Goal: Task Accomplishment & Management: Manage account settings

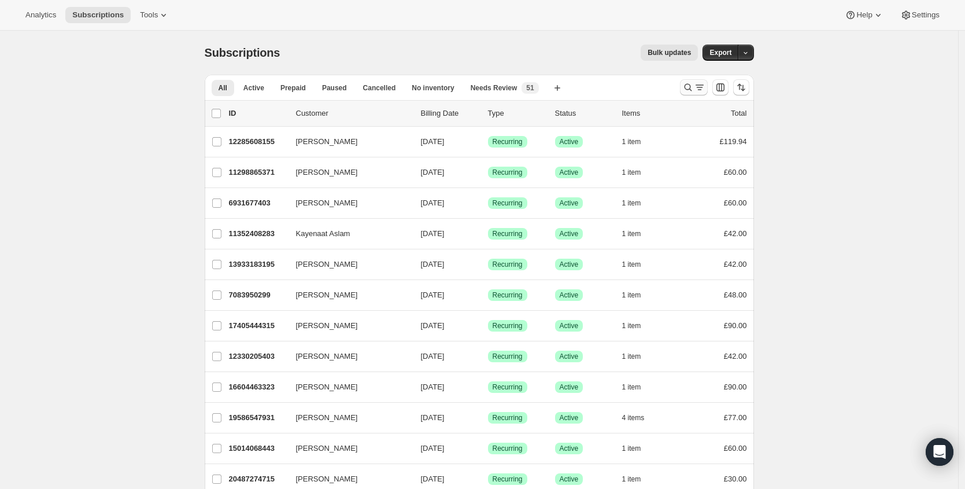
click at [692, 86] on icon "Search and filter results" at bounding box center [688, 88] width 12 height 12
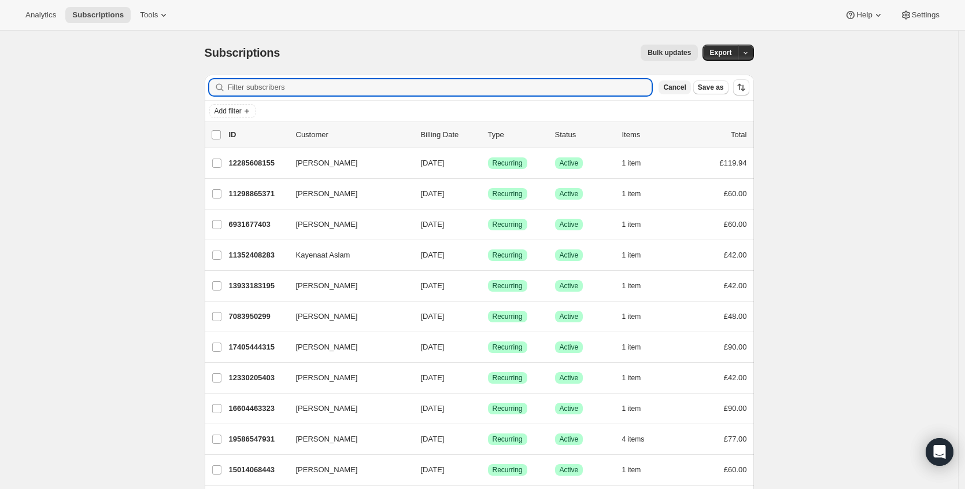
type input "v"
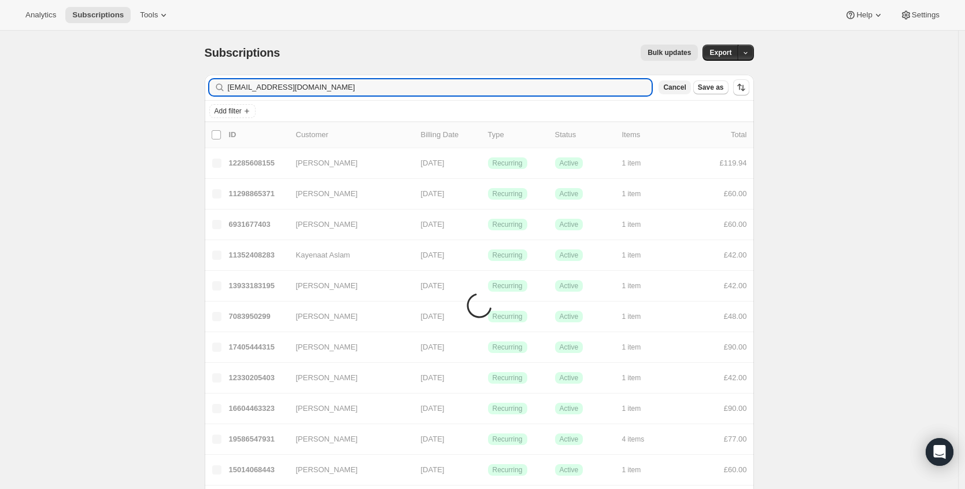
type input "[EMAIL_ADDRESS][DOMAIN_NAME]"
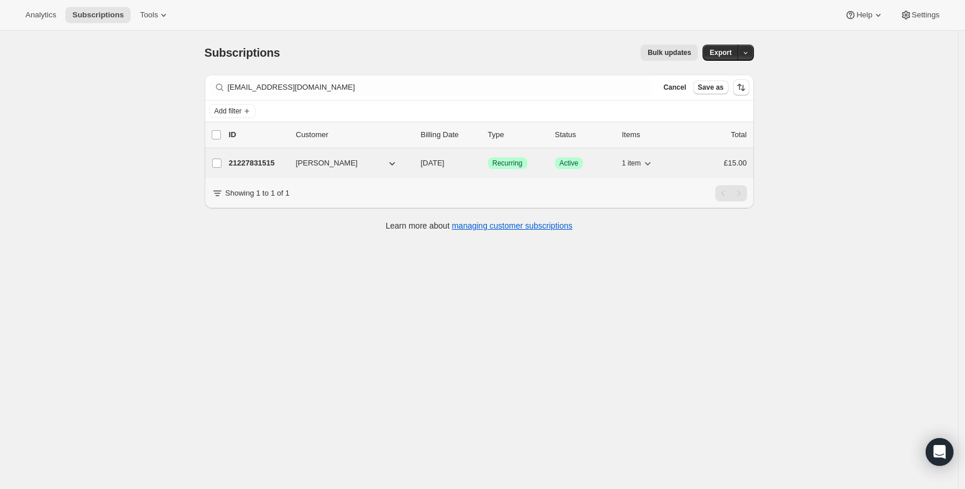
click at [261, 165] on p "21227831515" at bounding box center [258, 163] width 58 height 12
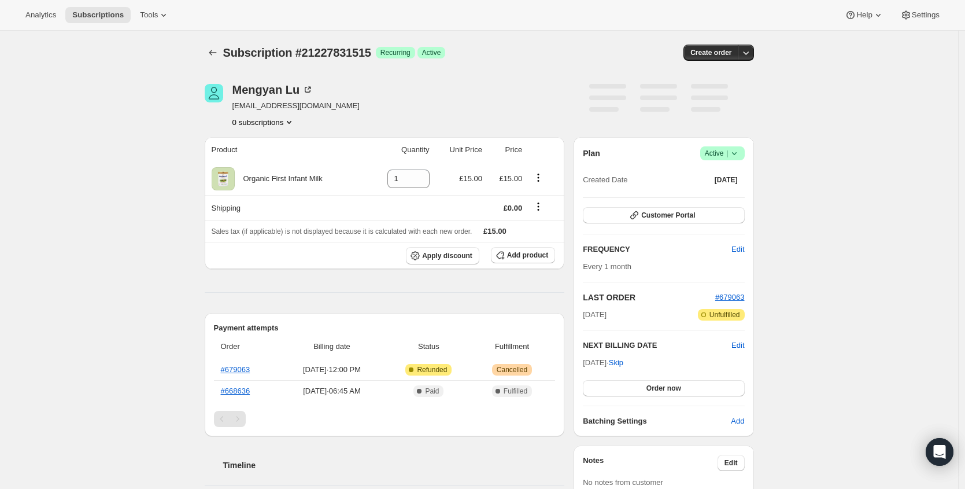
click at [728, 156] on span "Active |" at bounding box center [722, 153] width 35 height 12
click at [712, 198] on span "Cancel subscription" at bounding box center [721, 195] width 65 height 9
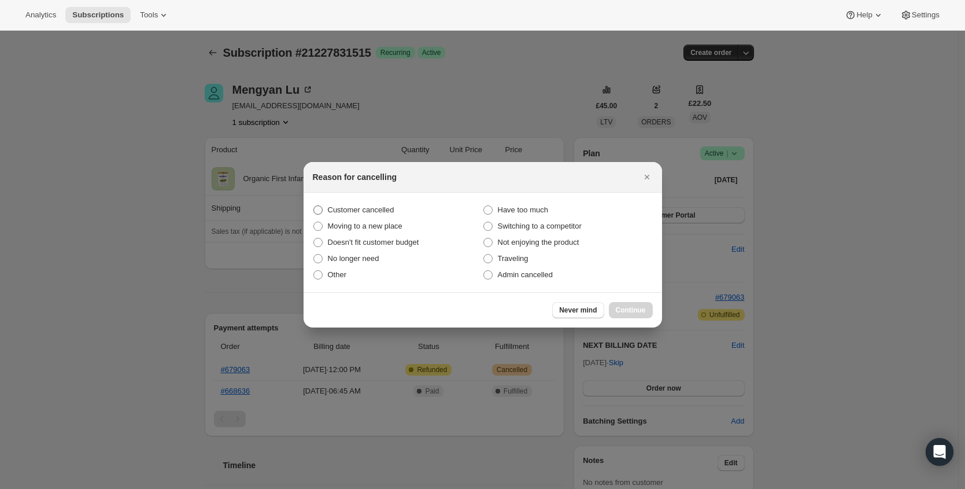
click at [367, 207] on span "Customer cancelled" at bounding box center [361, 209] width 66 height 9
click at [314, 206] on input "Customer cancelled" at bounding box center [313, 205] width 1 height 1
radio input "true"
click at [627, 304] on button "Continue" at bounding box center [631, 310] width 44 height 16
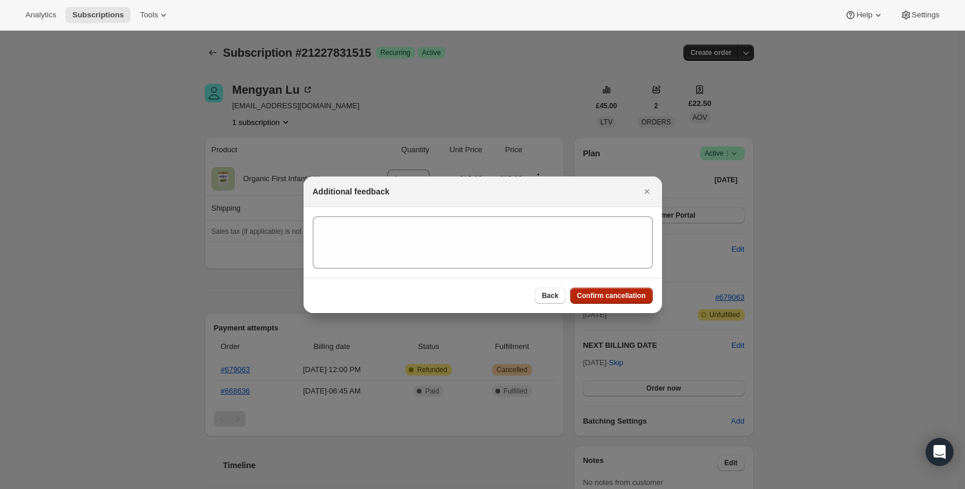
click at [631, 294] on span "Confirm cancellation" at bounding box center [611, 295] width 69 height 9
